Goal: Information Seeking & Learning: Learn about a topic

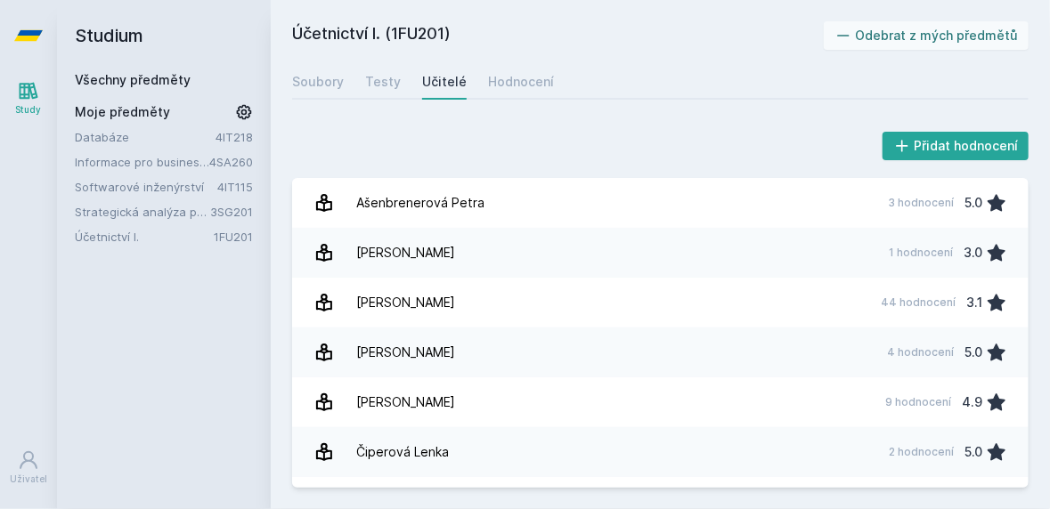
scroll to position [3245, 0]
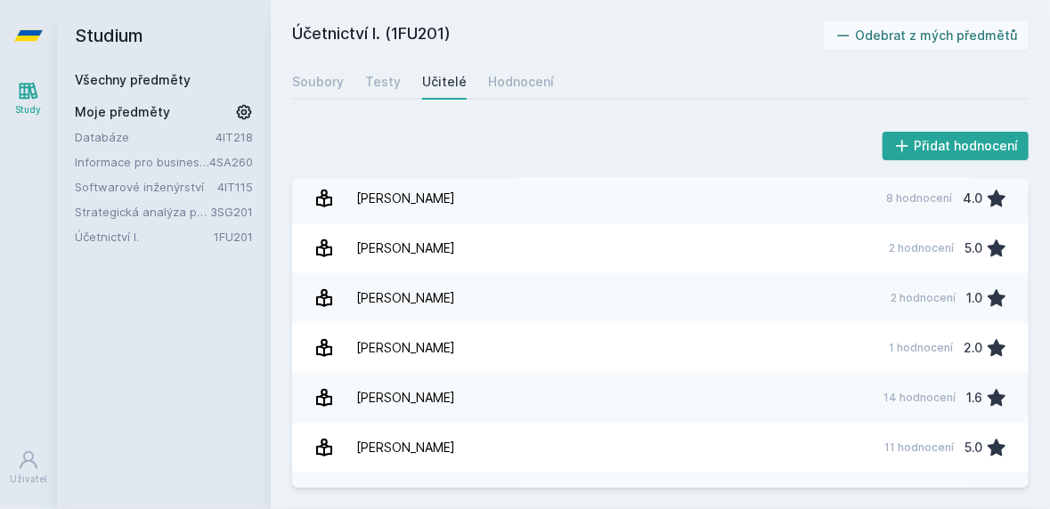
click at [134, 84] on link "Všechny předměty" at bounding box center [133, 79] width 116 height 15
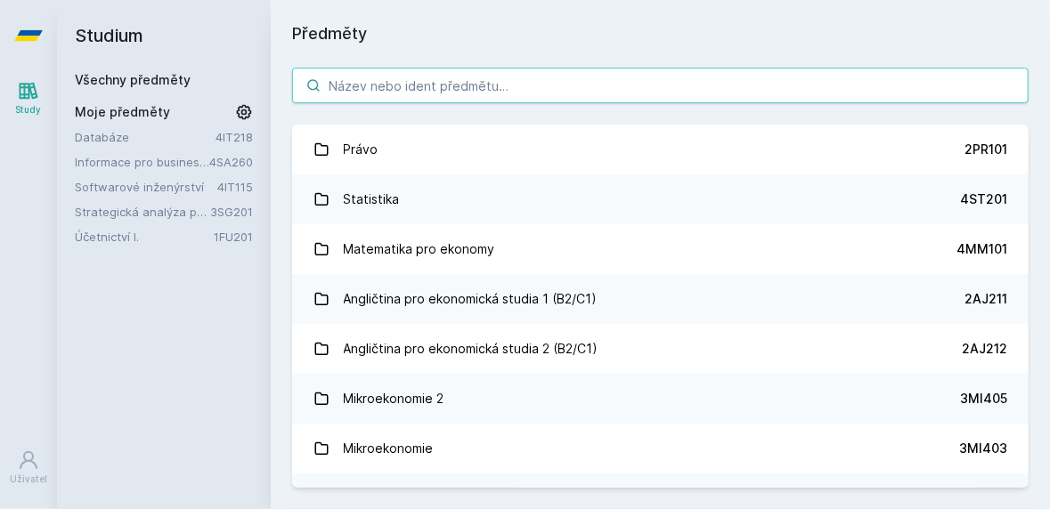
click at [407, 84] on input "search" at bounding box center [660, 86] width 736 height 36
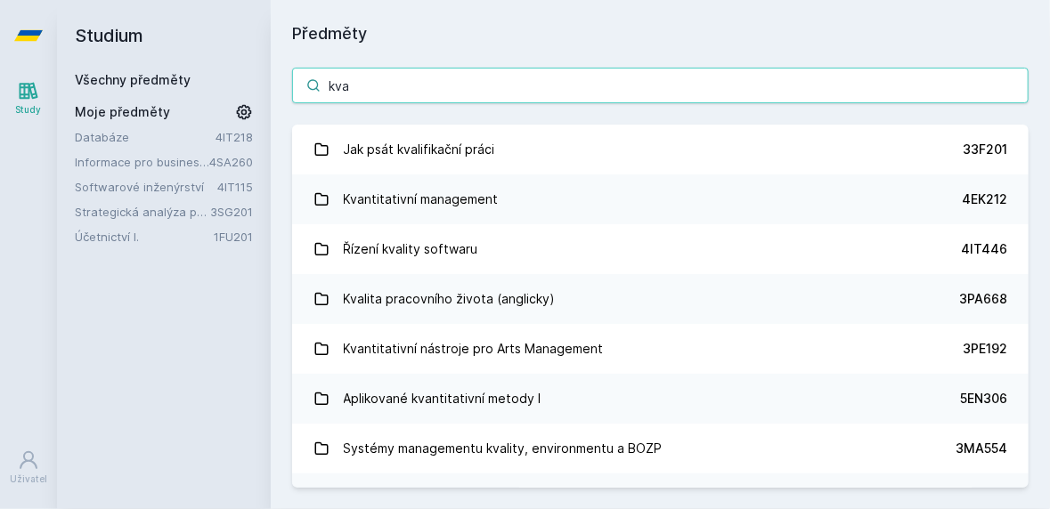
type input "kvan"
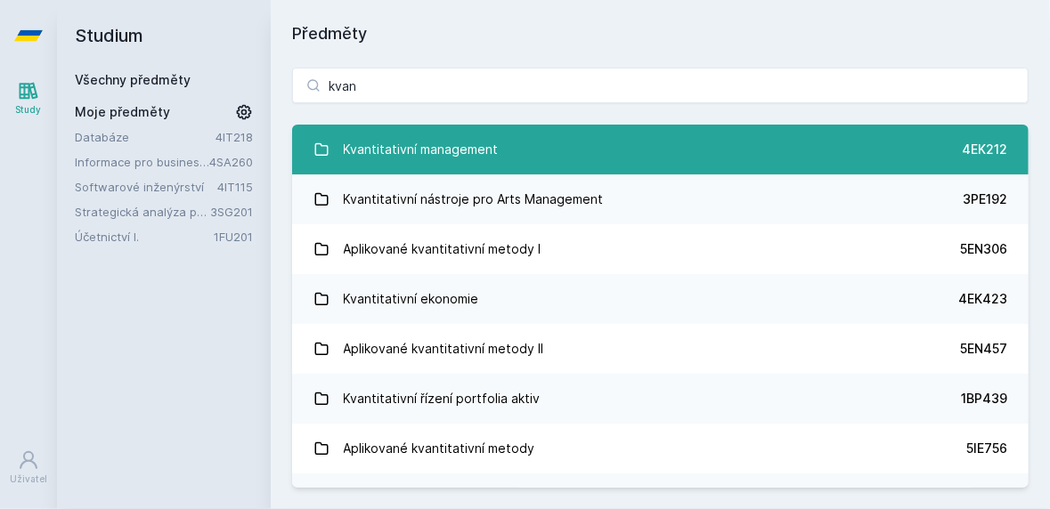
click at [524, 144] on link "Kvantitativní management 4EK212" at bounding box center [660, 150] width 736 height 50
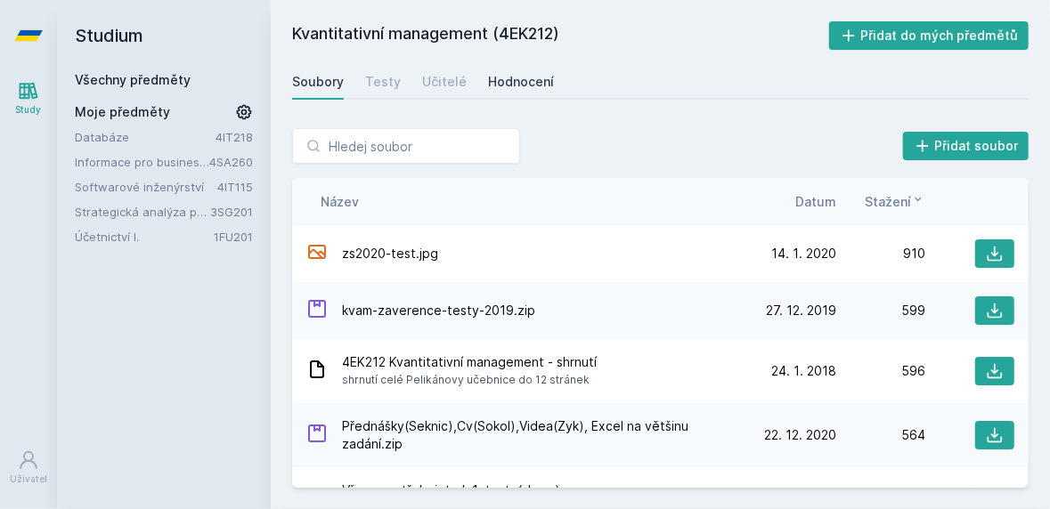
click at [503, 85] on div "Hodnocení" at bounding box center [521, 82] width 66 height 18
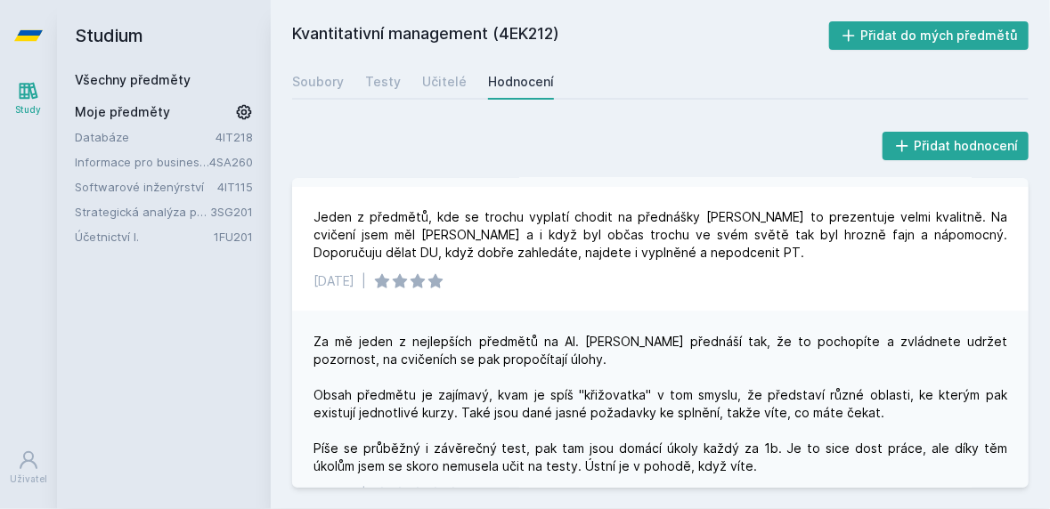
scroll to position [758, 0]
click at [123, 79] on link "Všechny předměty" at bounding box center [133, 79] width 116 height 15
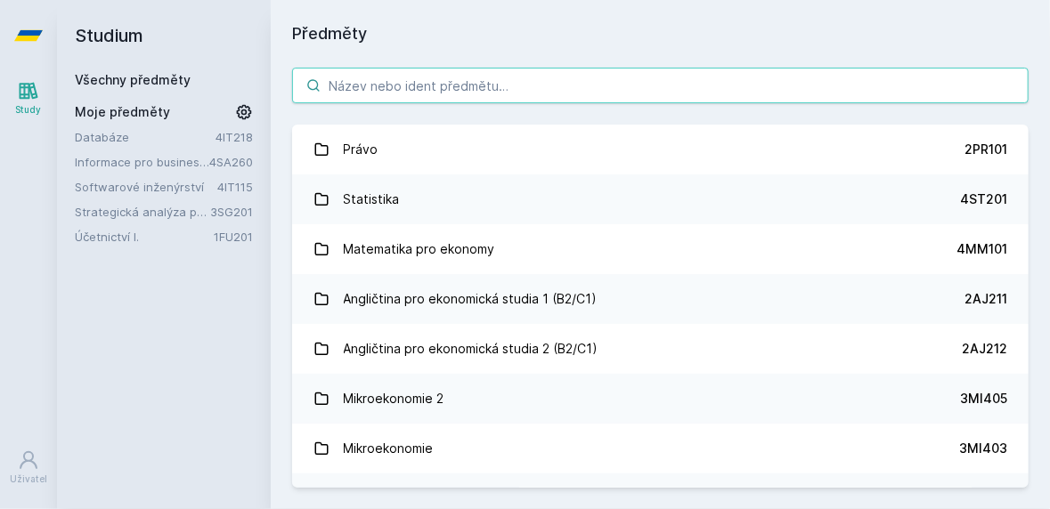
click at [531, 90] on input "search" at bounding box center [660, 86] width 736 height 36
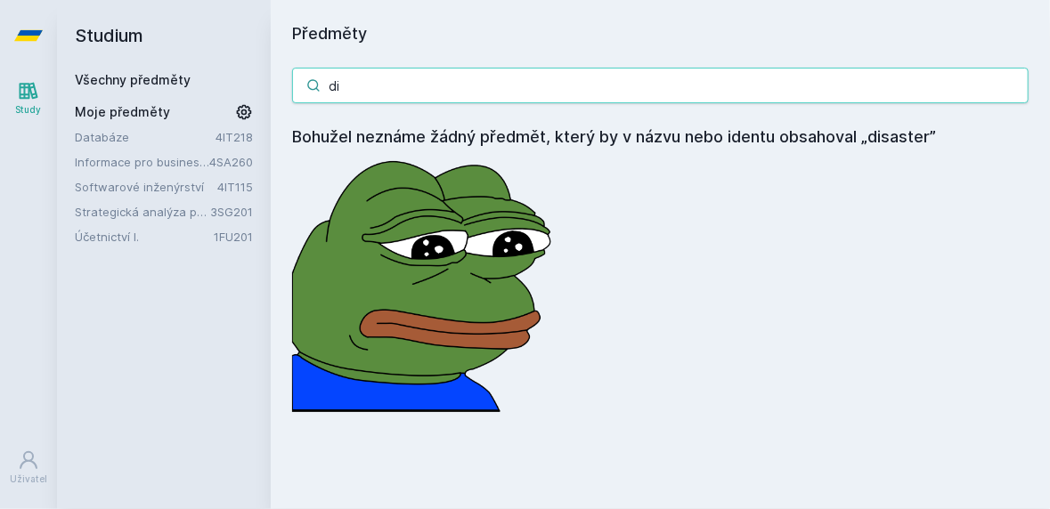
type input "d"
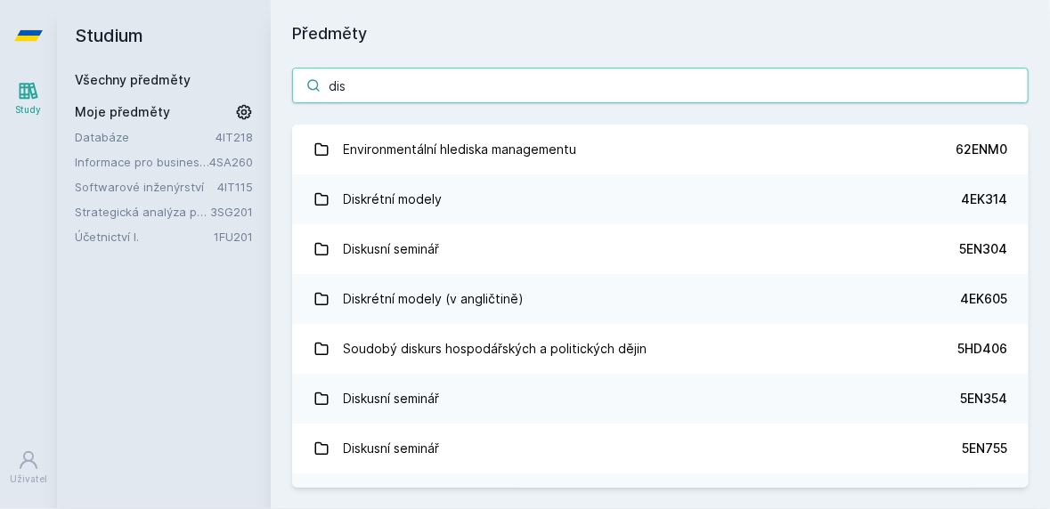
type input "dis"
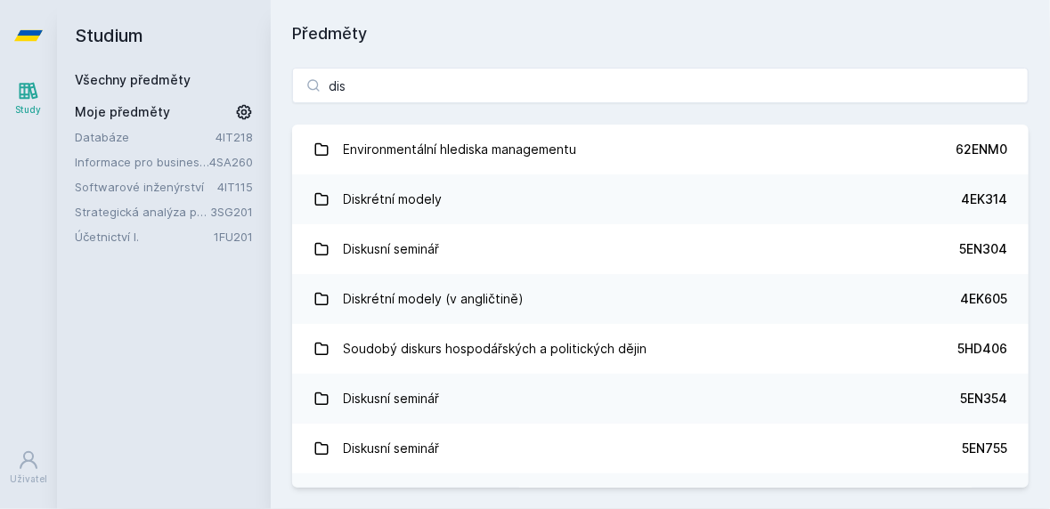
click at [124, 140] on link "Databáze" at bounding box center [145, 137] width 141 height 18
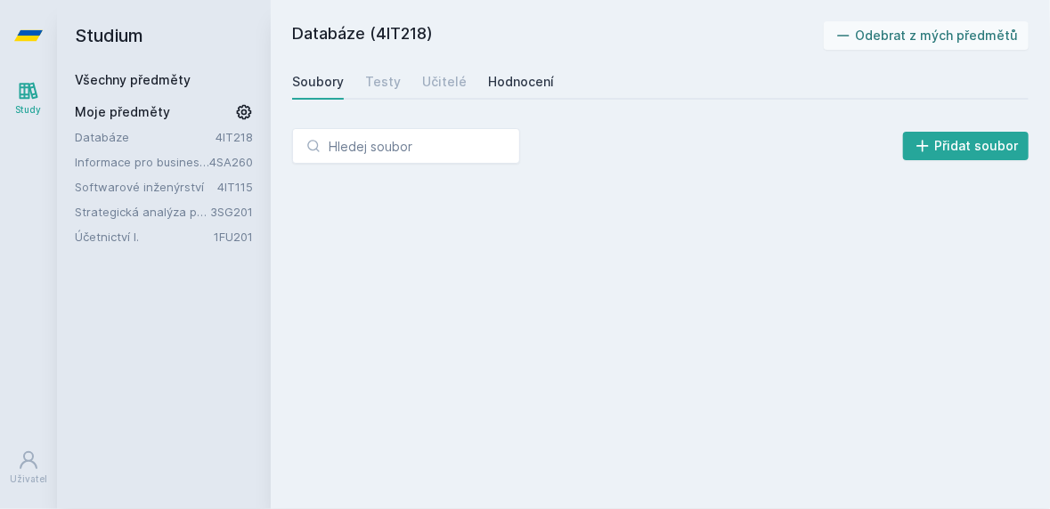
click at [509, 83] on div "Hodnocení" at bounding box center [521, 82] width 66 height 18
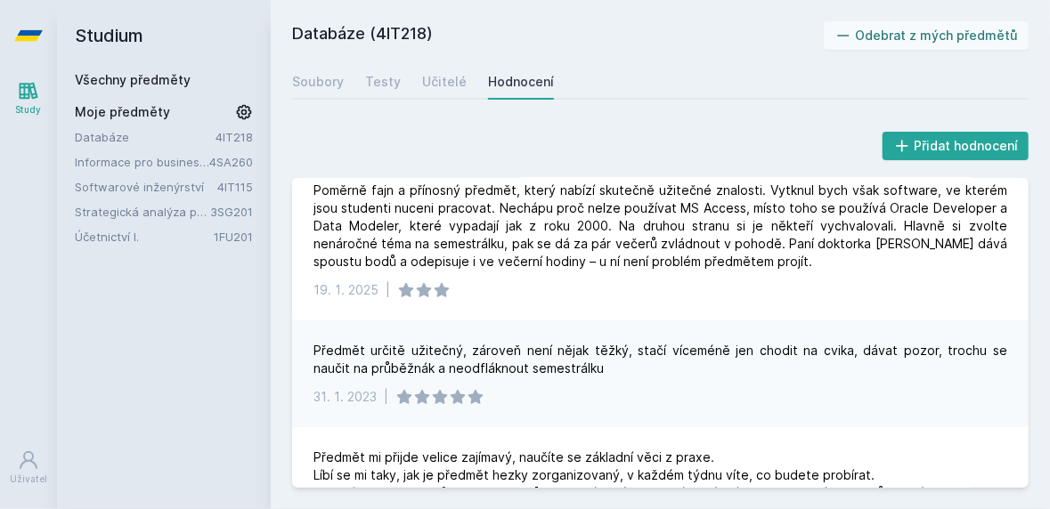
scroll to position [27, 0]
click at [134, 72] on link "Všechny předměty" at bounding box center [133, 79] width 116 height 15
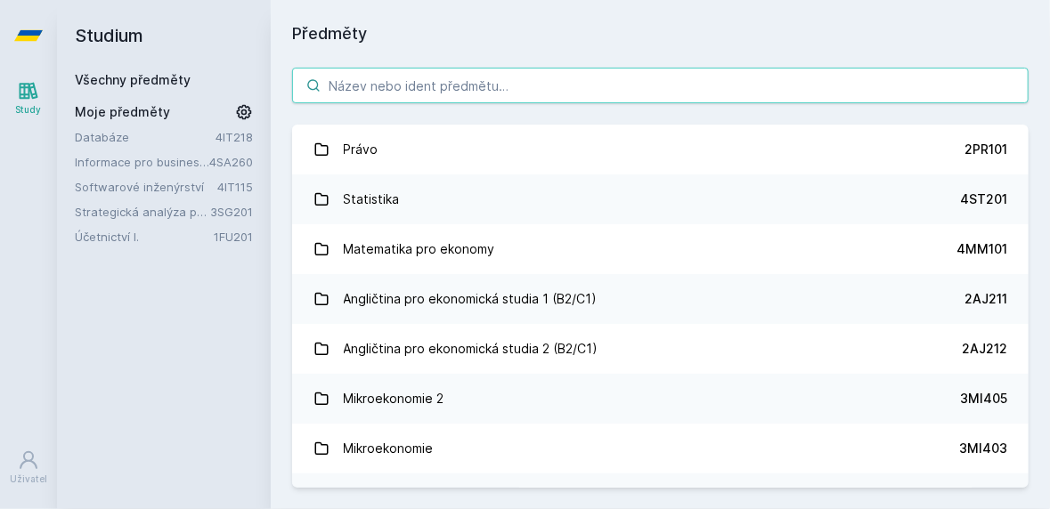
click at [404, 68] on input "search" at bounding box center [660, 86] width 736 height 36
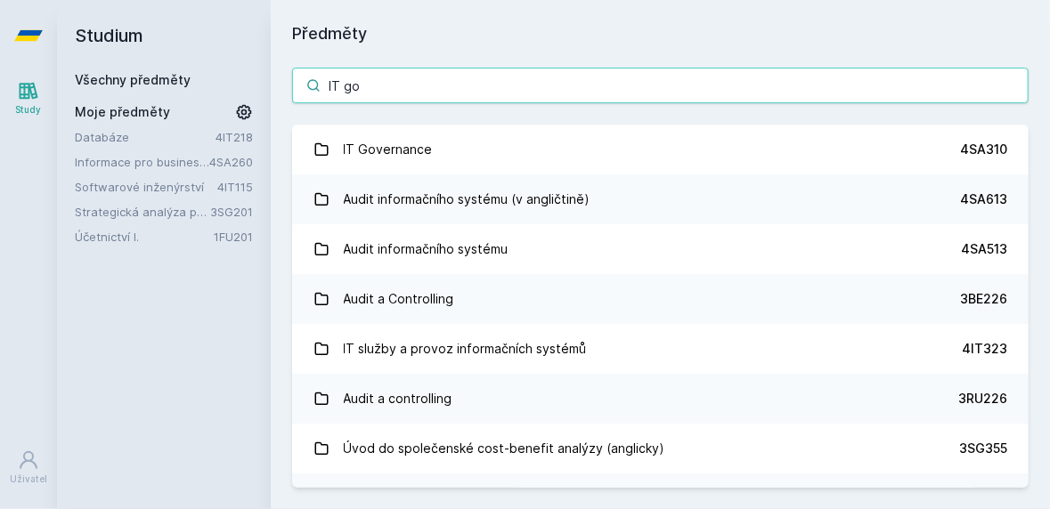
type input "IT gov"
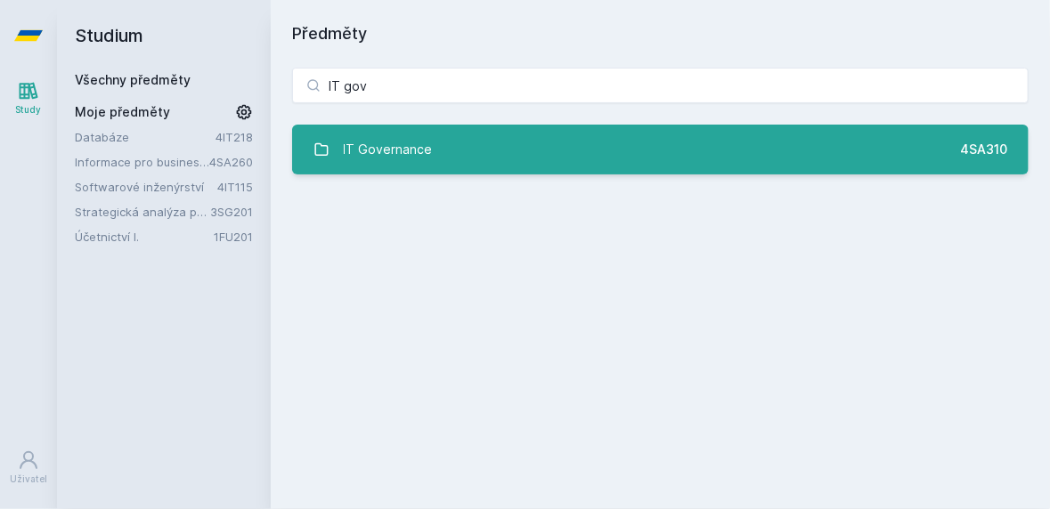
click at [354, 132] on div "IT Governance" at bounding box center [388, 150] width 89 height 36
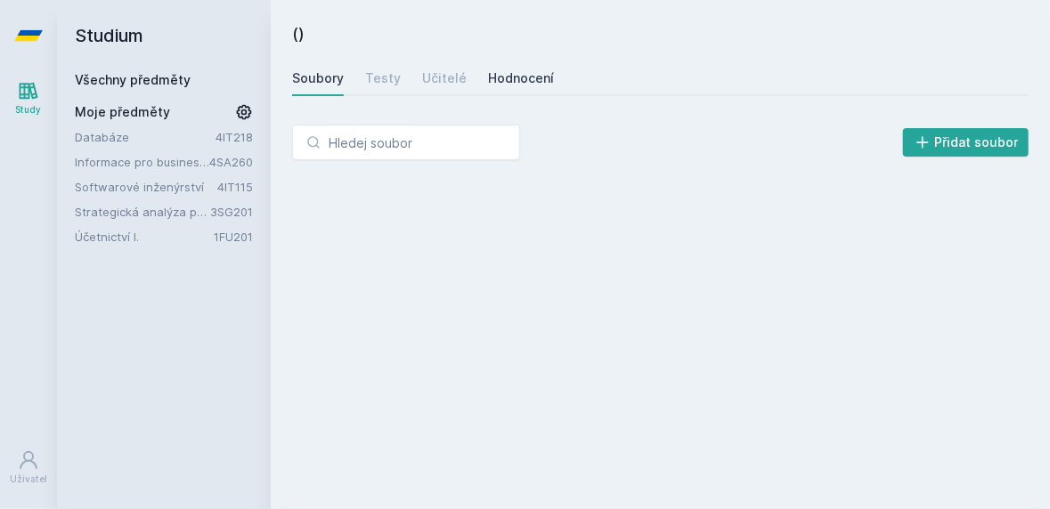
click at [515, 85] on div "Hodnocení" at bounding box center [521, 78] width 66 height 18
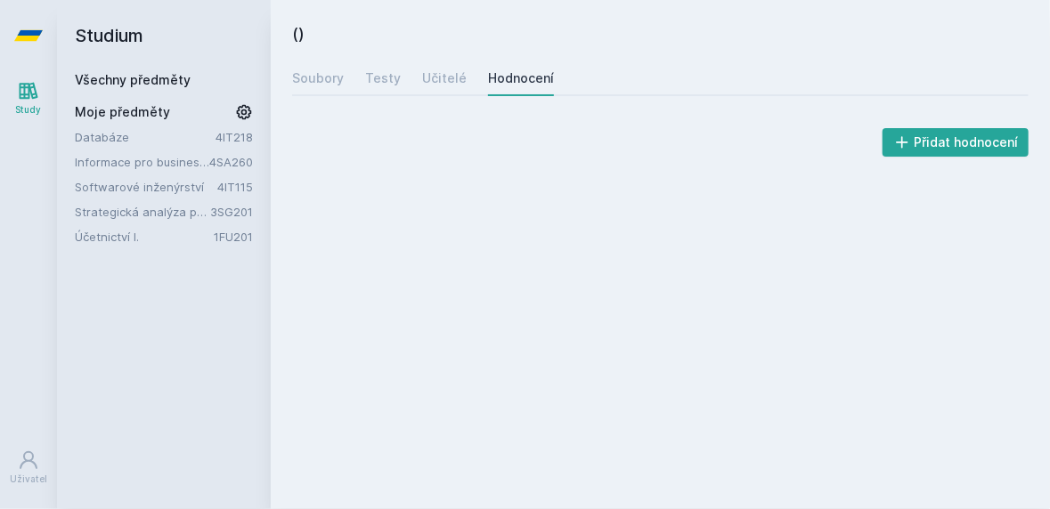
click at [133, 74] on link "Všechny předměty" at bounding box center [133, 79] width 116 height 15
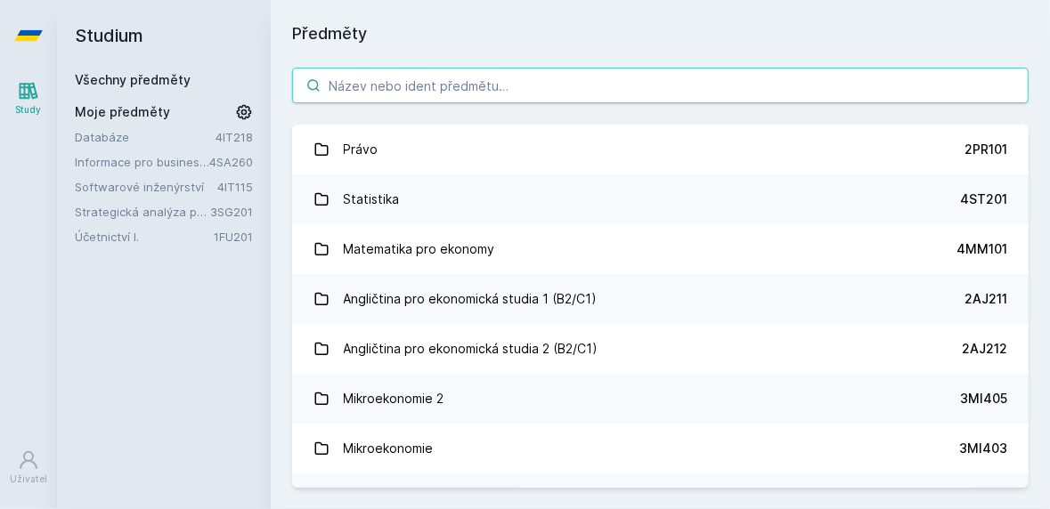
click at [407, 85] on input "search" at bounding box center [660, 86] width 736 height 36
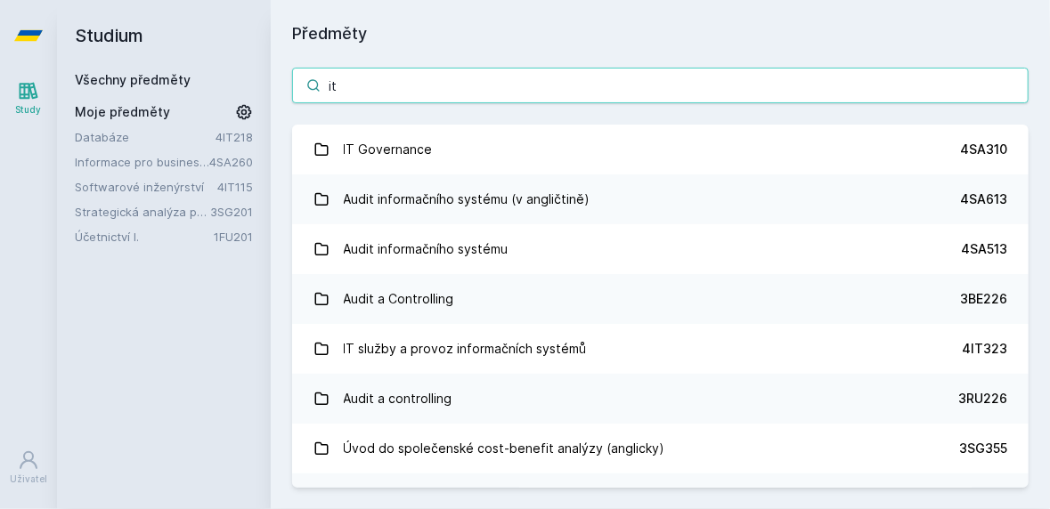
type input "it g"
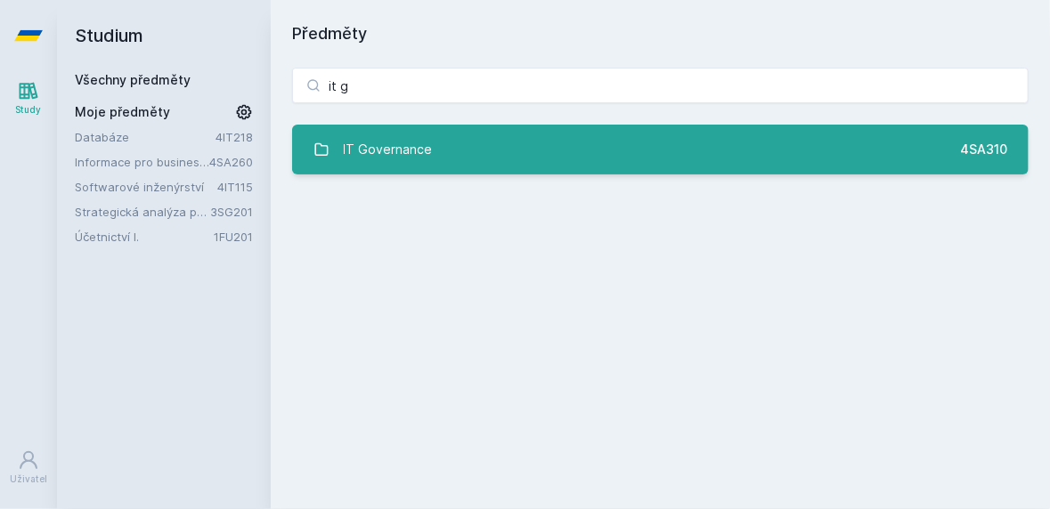
click at [396, 145] on div "IT Governance" at bounding box center [388, 150] width 89 height 36
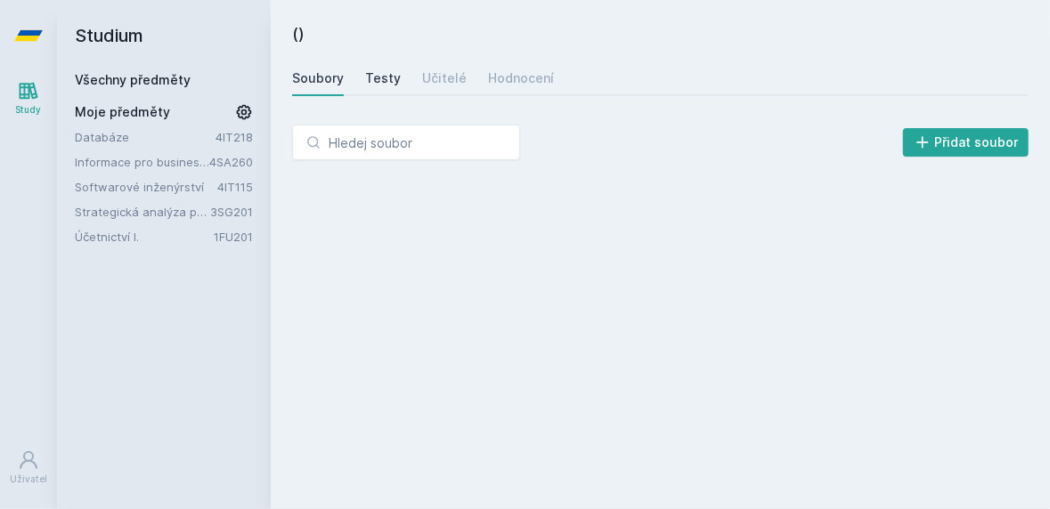
click at [370, 72] on div "Testy" at bounding box center [383, 78] width 36 height 18
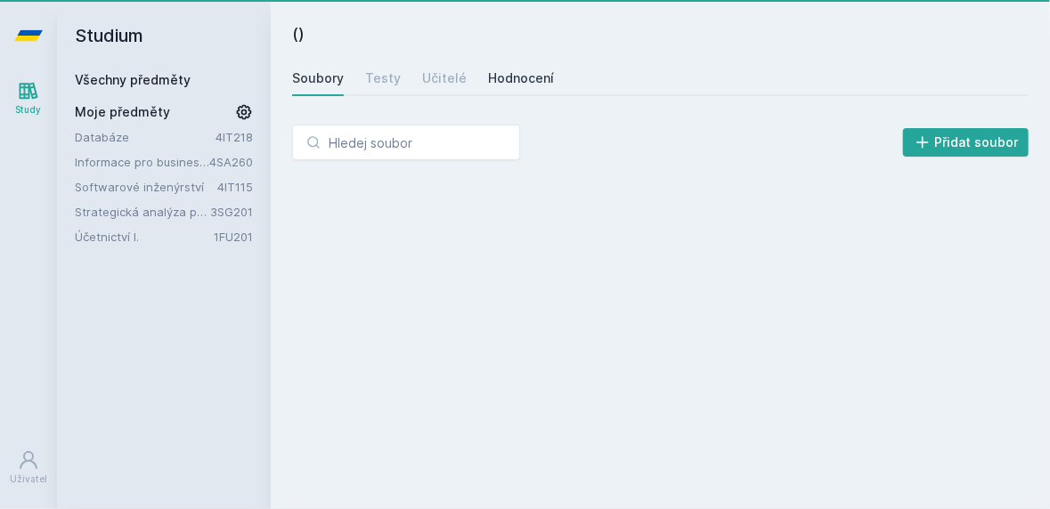
click at [521, 79] on div "Hodnocení" at bounding box center [521, 78] width 66 height 18
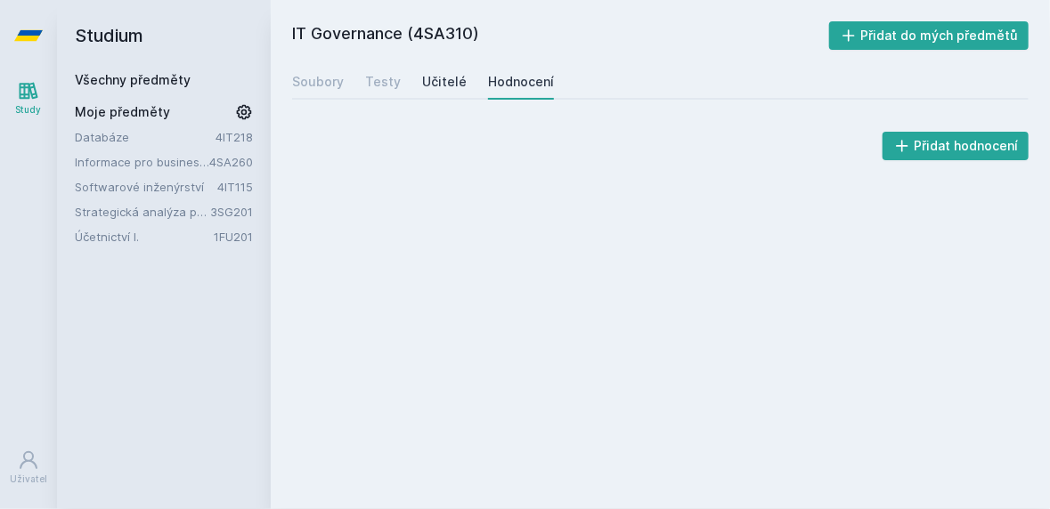
click at [437, 78] on div "Učitelé" at bounding box center [444, 82] width 45 height 18
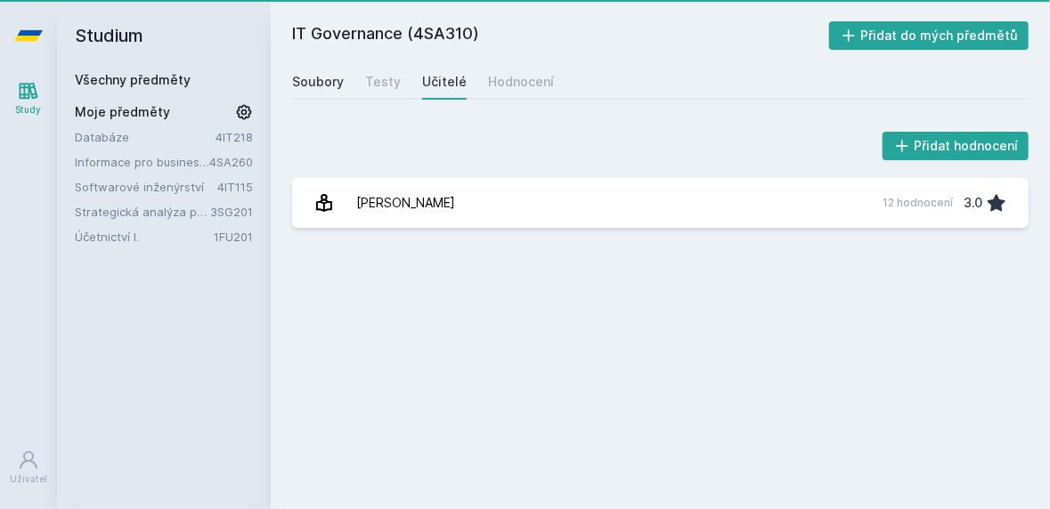
click at [326, 89] on div "Soubory" at bounding box center [318, 82] width 52 height 18
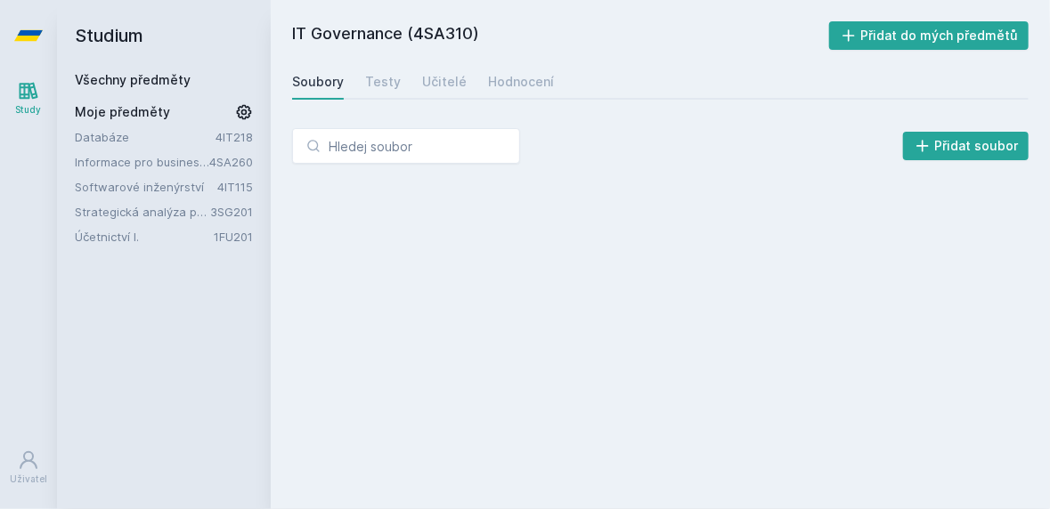
click at [469, 94] on div "Soubory Testy Učitelé Hodnocení" at bounding box center [660, 82] width 736 height 36
click at [425, 80] on div "Učitelé" at bounding box center [444, 82] width 45 height 18
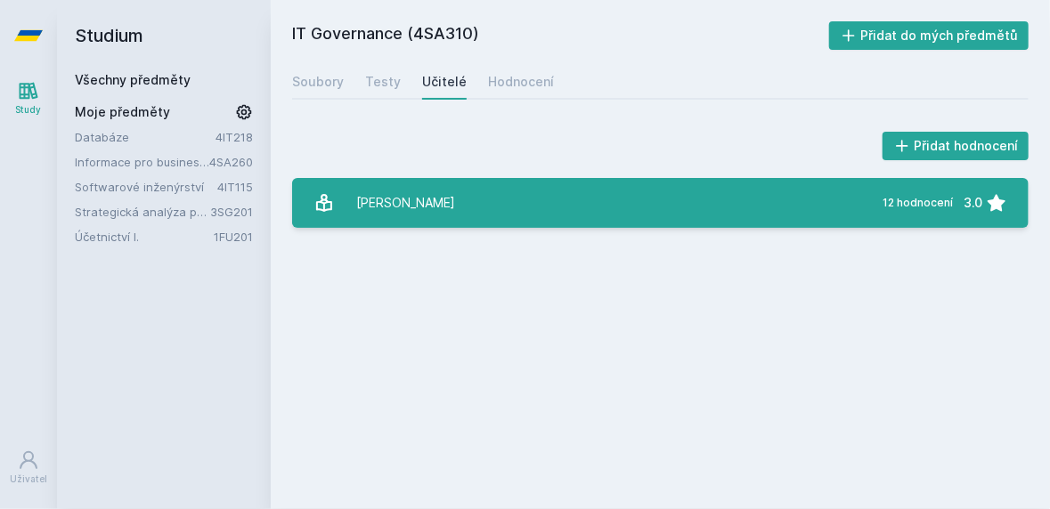
click at [763, 223] on link "[PERSON_NAME] 12 hodnocení 3.0" at bounding box center [660, 203] width 736 height 50
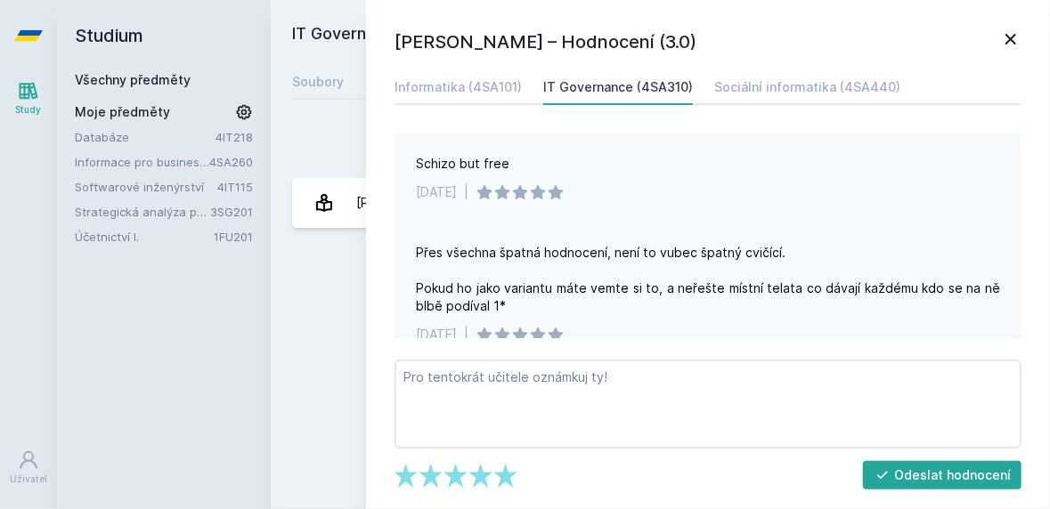
click at [750, 200] on div "[DATE] |" at bounding box center [708, 192] width 584 height 18
